Goal: Navigation & Orientation: Find specific page/section

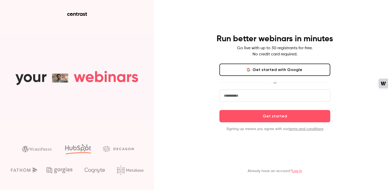
click at [241, 71] on button "Get started with Google" at bounding box center [275, 70] width 111 height 12
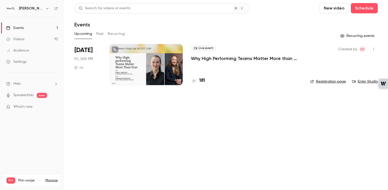
click at [237, 58] on p "Why High Performing Teams Matter More than Ever" at bounding box center [246, 58] width 111 height 6
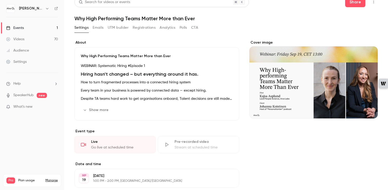
scroll to position [6, 0]
click at [305, 8] on header "Search for videos or events Share Why High Performing Teams Matter More than Ev…" at bounding box center [226, 9] width 304 height 25
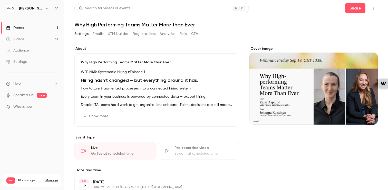
click at [42, 27] on link "Events 1" at bounding box center [32, 27] width 64 height 11
